Goal: Find specific page/section: Find specific page/section

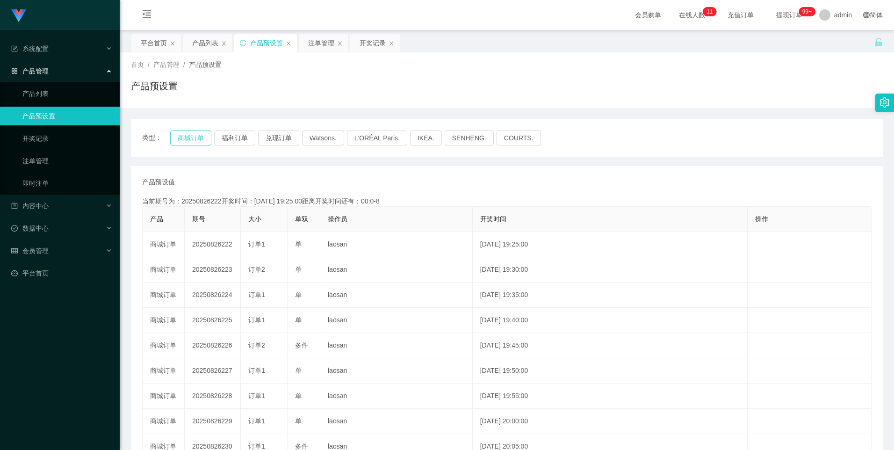
click at [181, 132] on button "商城订单" at bounding box center [190, 137] width 41 height 15
